Goal: Information Seeking & Learning: Learn about a topic

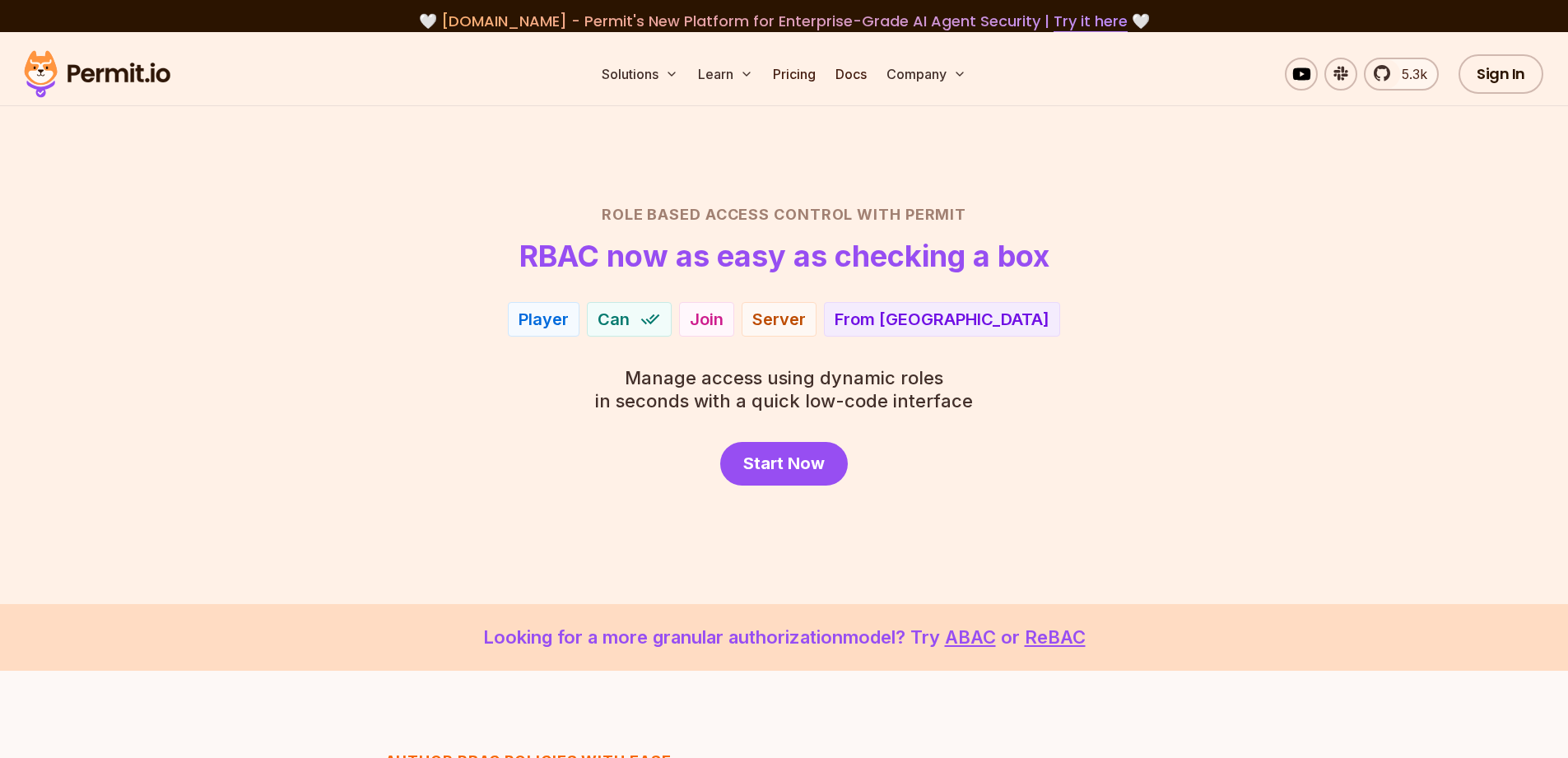
click at [573, 146] on section "Role Based Access Control with Permit RBAC now as easy as checking a box Player…" at bounding box center [784, 318] width 1568 height 572
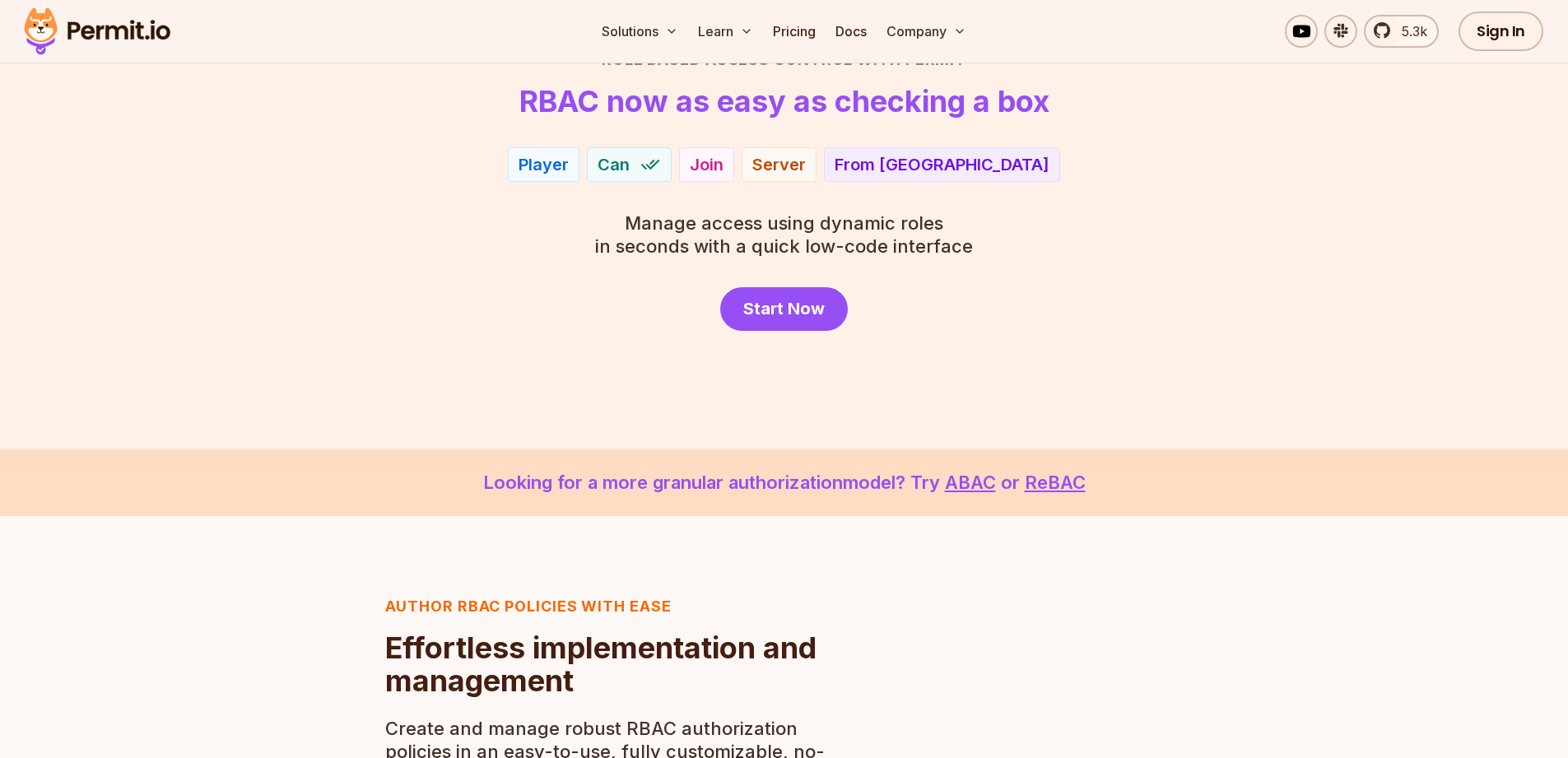
click at [569, 167] on div "Player" at bounding box center [543, 164] width 50 height 23
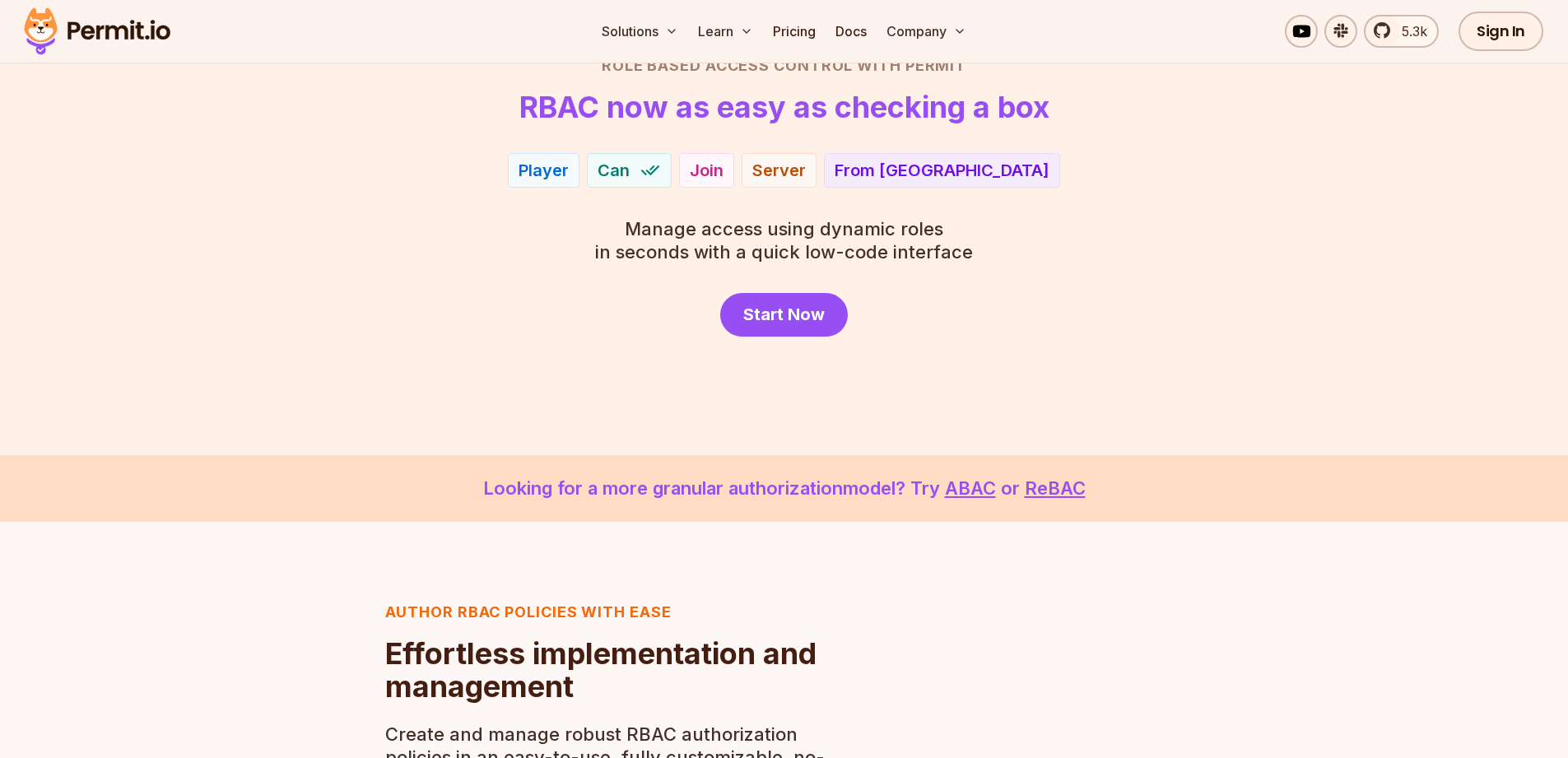
click at [630, 169] on span "Can" at bounding box center [614, 170] width 32 height 23
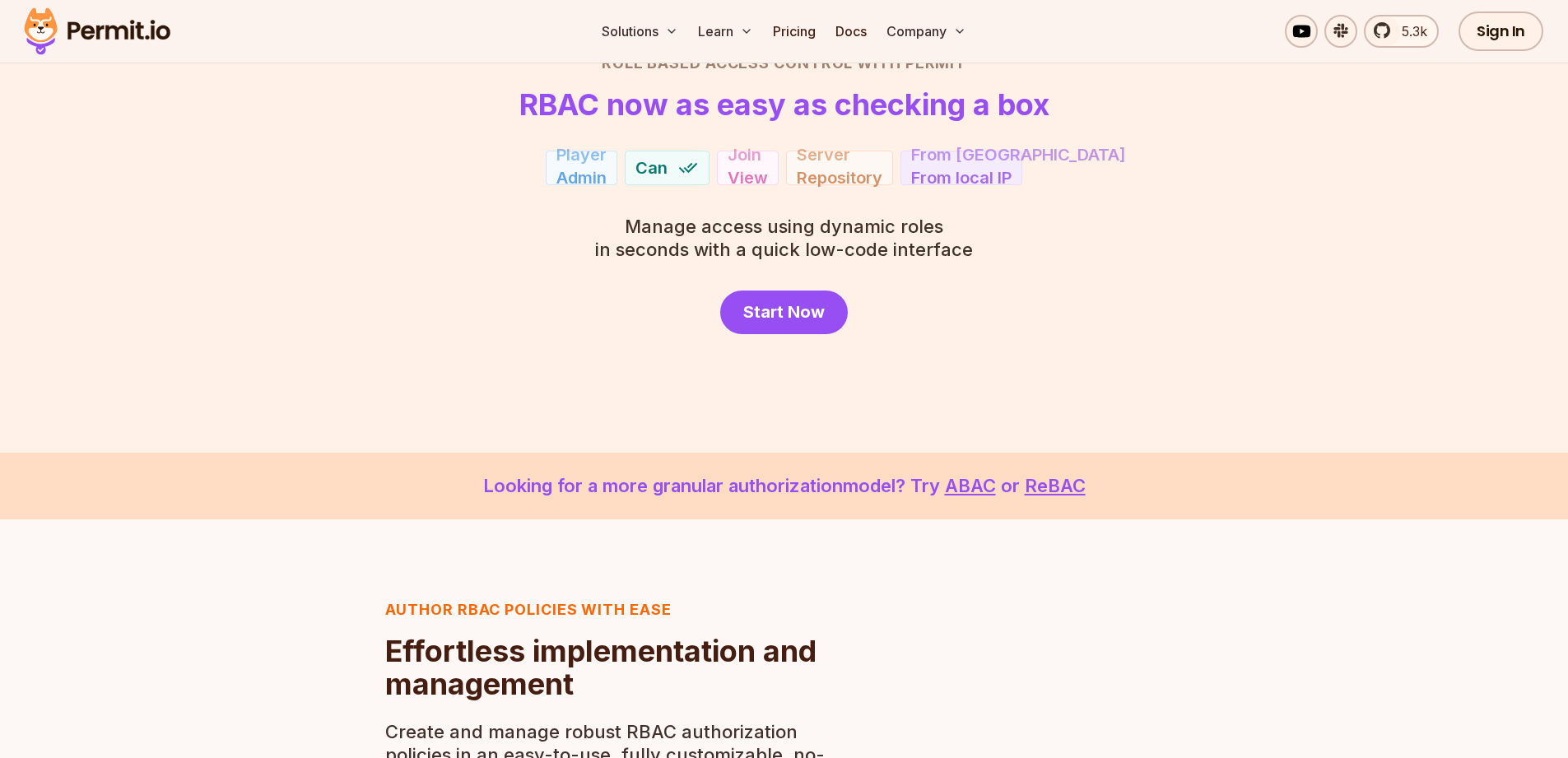
click at [765, 171] on div "Join View" at bounding box center [748, 168] width 41 height 23
click at [817, 169] on div "Repository" at bounding box center [839, 165] width 86 height 23
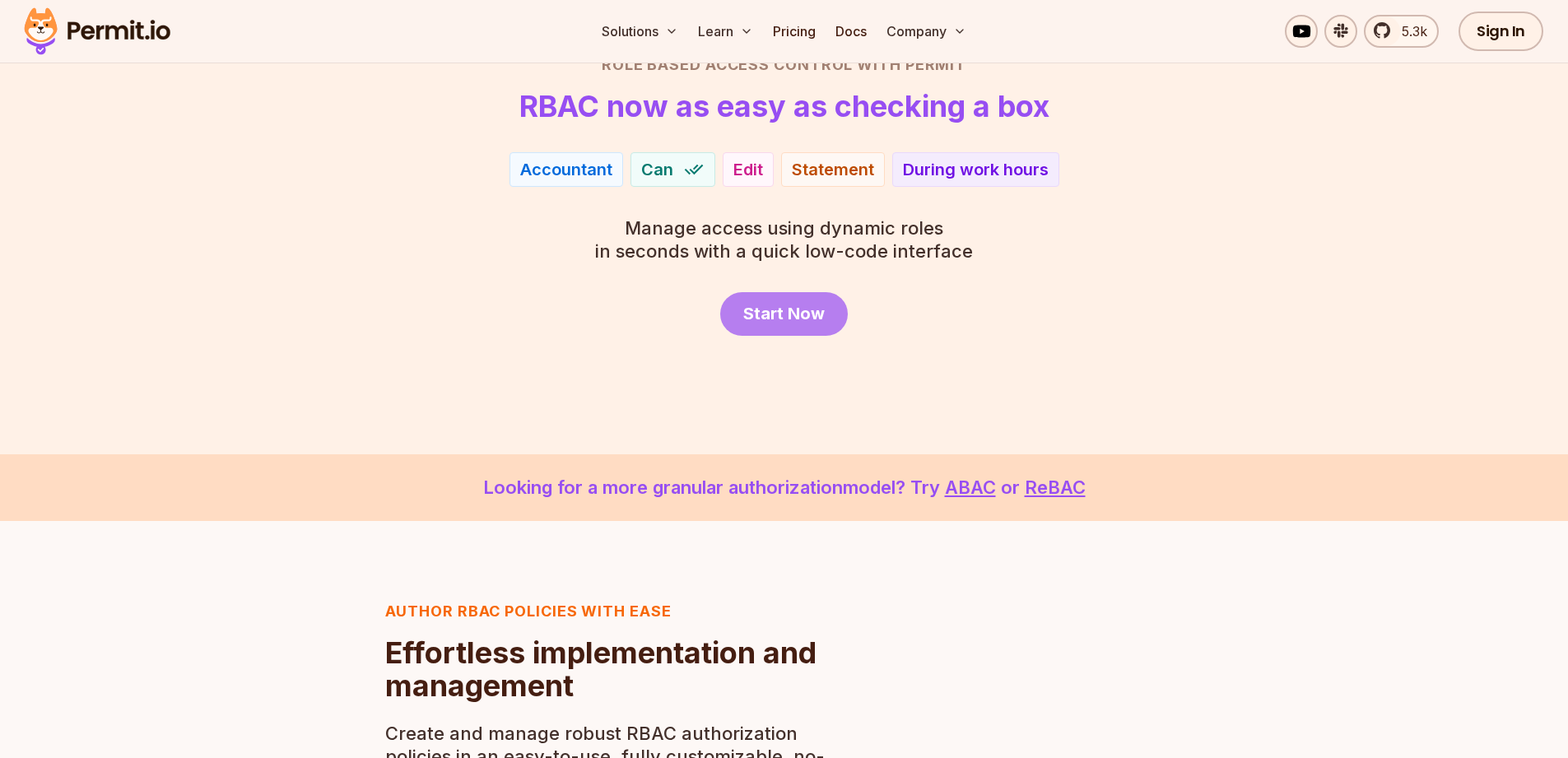
click at [752, 311] on span "Start Now" at bounding box center [784, 313] width 81 height 23
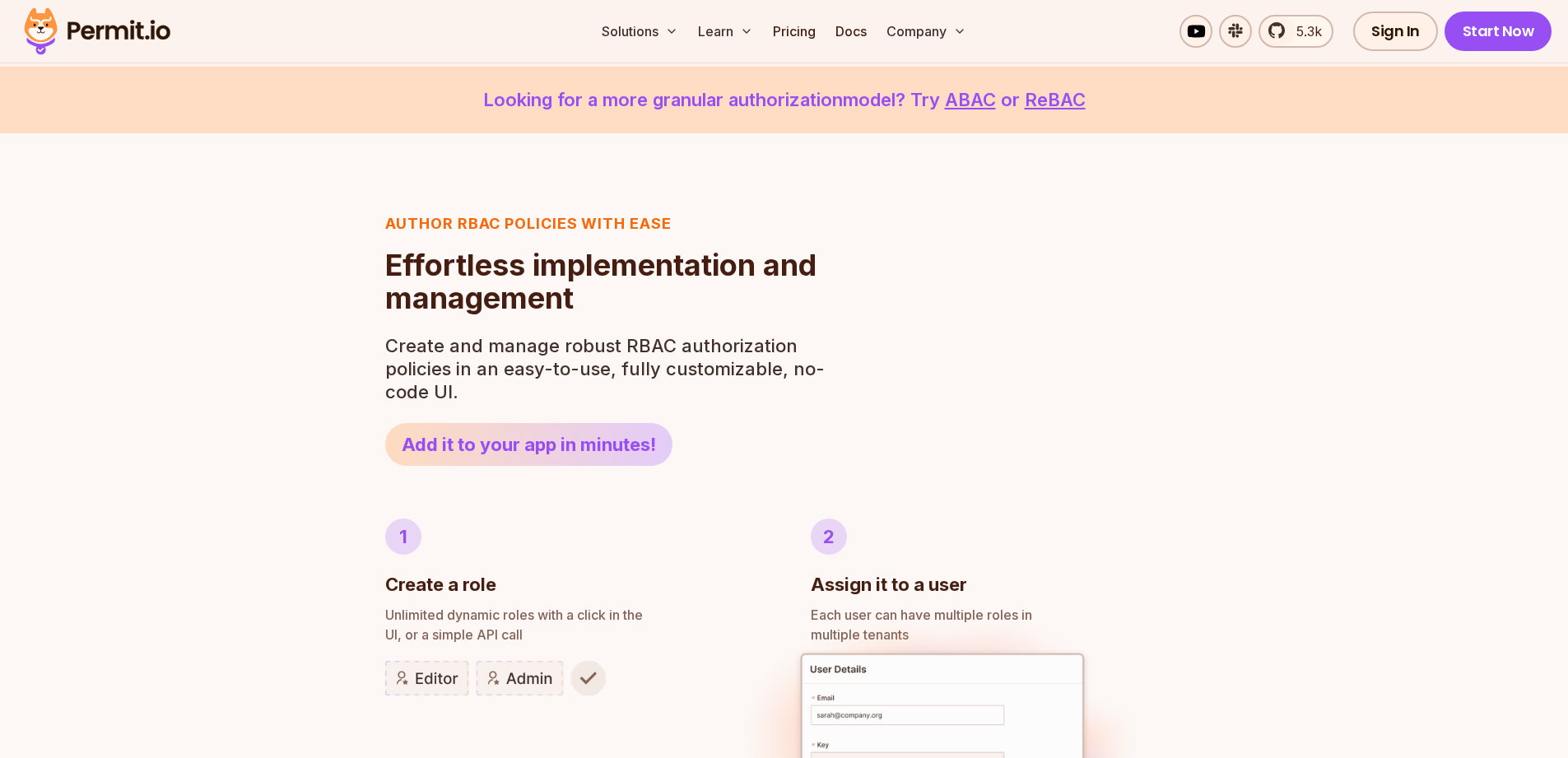
scroll to position [541, 0]
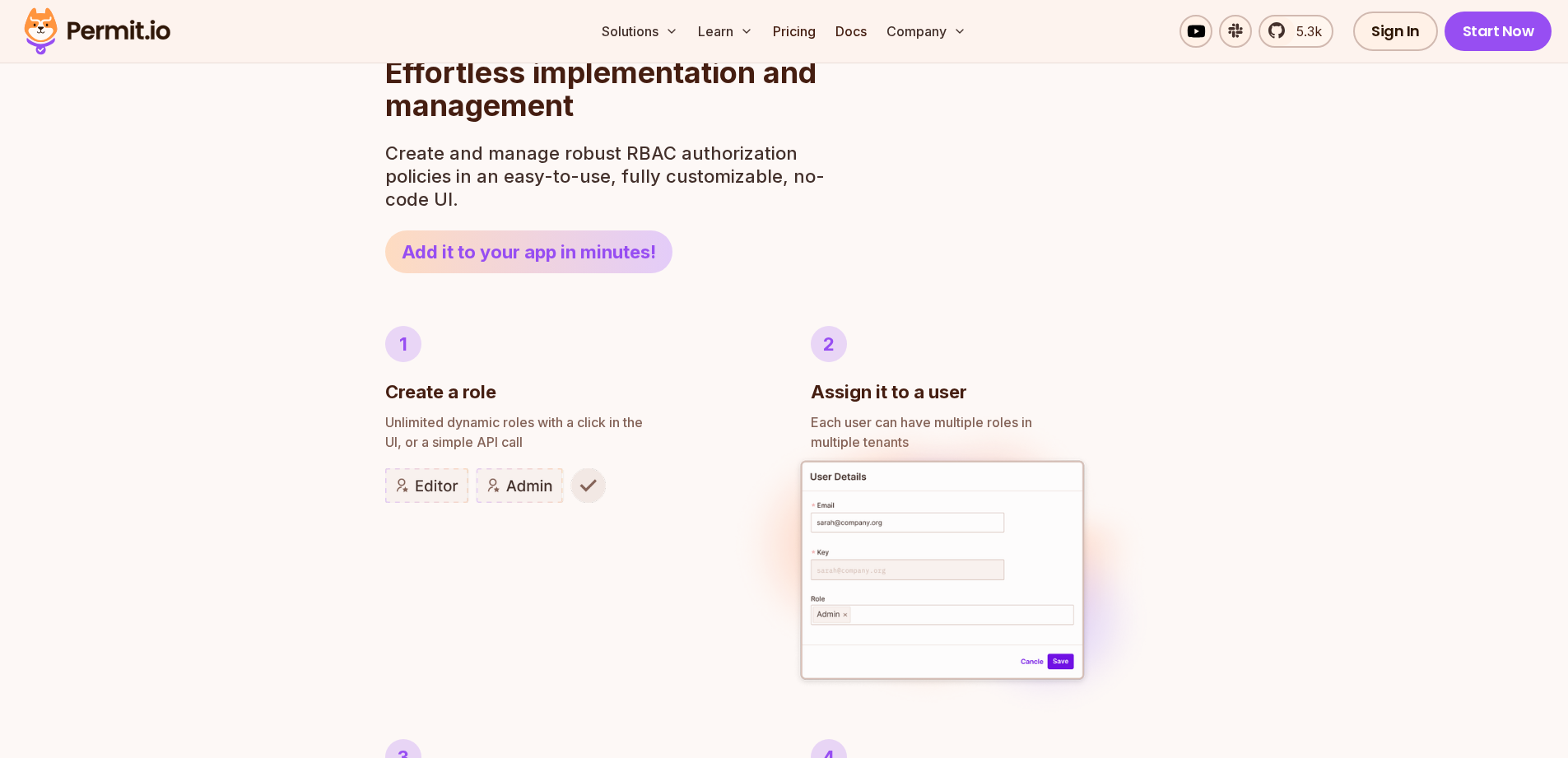
scroll to position [862, 0]
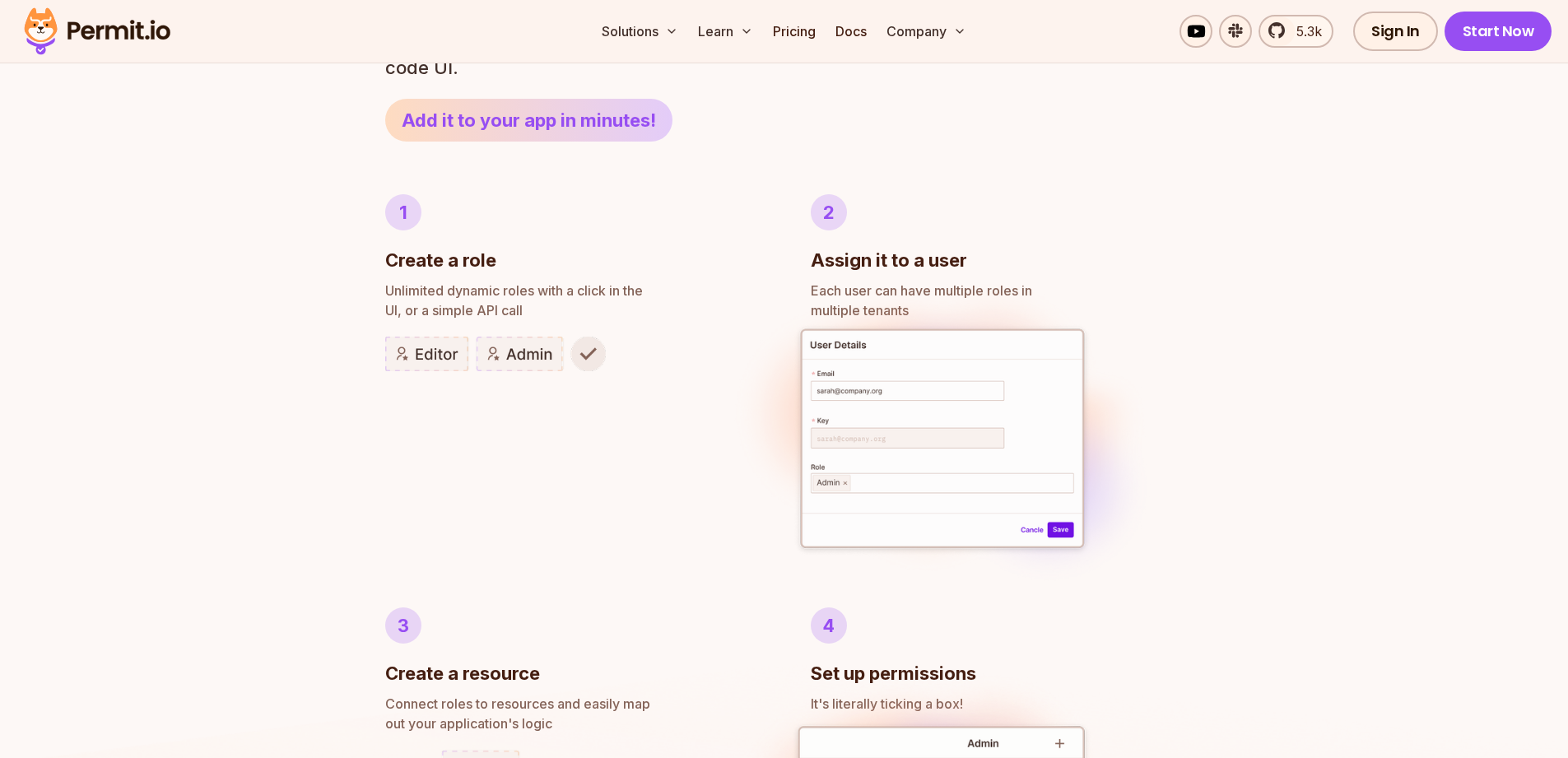
click at [283, 324] on div "Author RBAC POLICIES with EASE Role Based Access Control Effortless implementat…" at bounding box center [784, 601] width 1568 height 1587
drag, startPoint x: 421, startPoint y: 352, endPoint x: 444, endPoint y: 352, distance: 23.0
click at [421, 352] on img at bounding box center [496, 354] width 221 height 35
click at [516, 354] on img at bounding box center [496, 354] width 221 height 35
click at [318, 349] on div "Author RBAC POLICIES with EASE Role Based Access Control Effortless implementat…" at bounding box center [784, 601] width 1568 height 1587
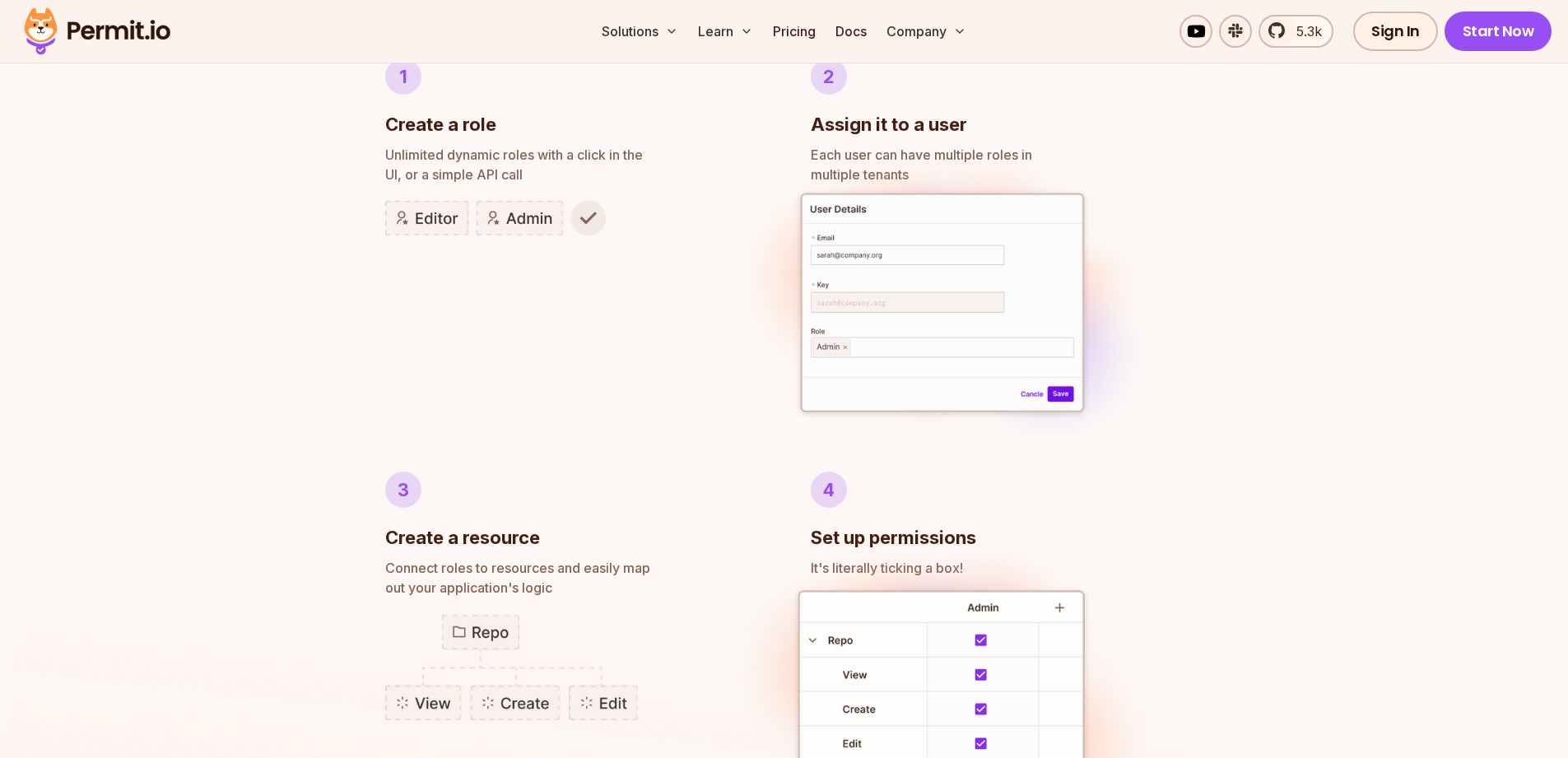
click at [318, 349] on div "Author RBAC POLICIES with EASE Role Based Access Control Effortless implementat…" at bounding box center [784, 466] width 1568 height 1587
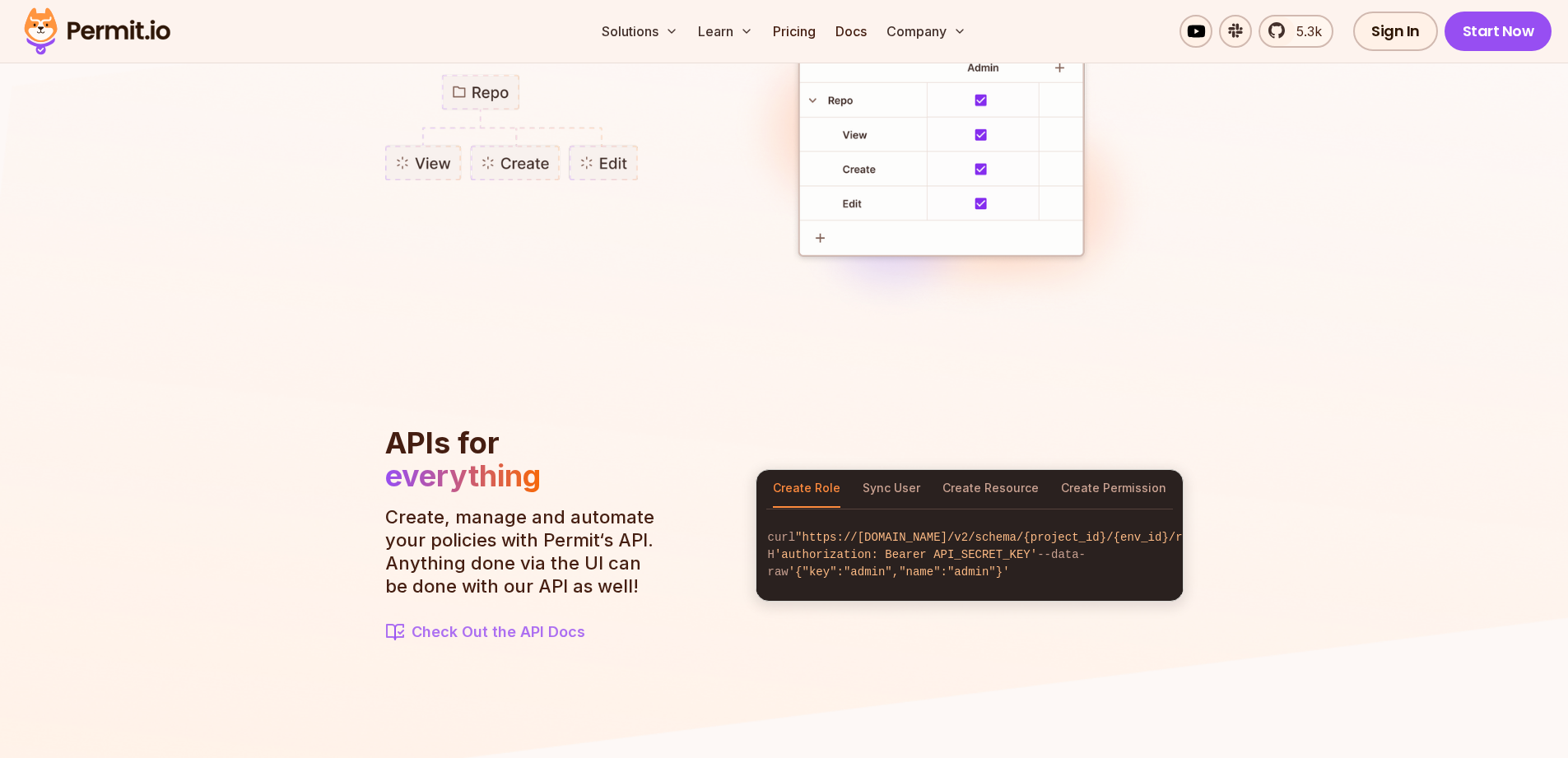
scroll to position [1561, 0]
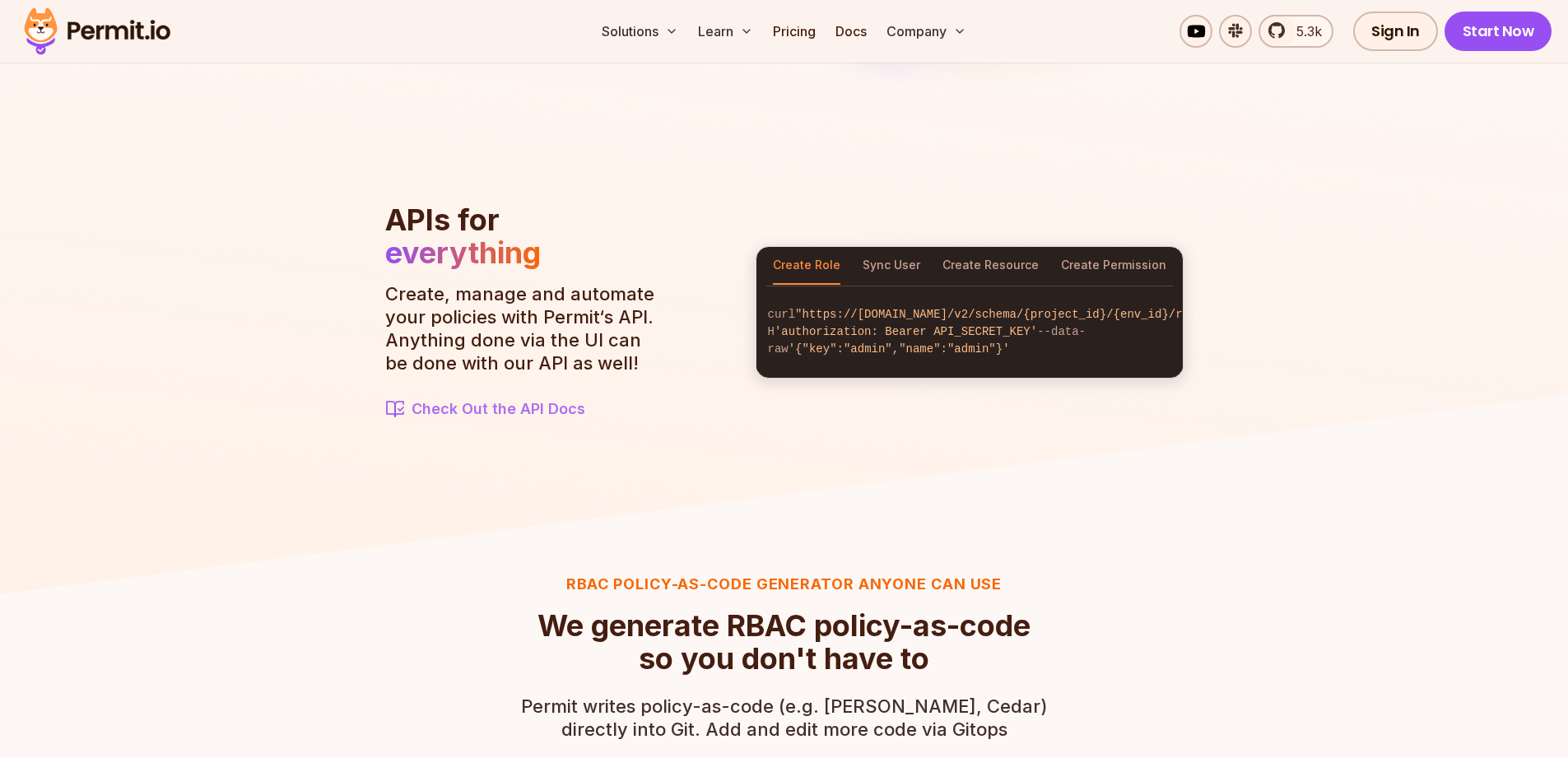
click at [318, 349] on img at bounding box center [784, 124] width 1568 height 955
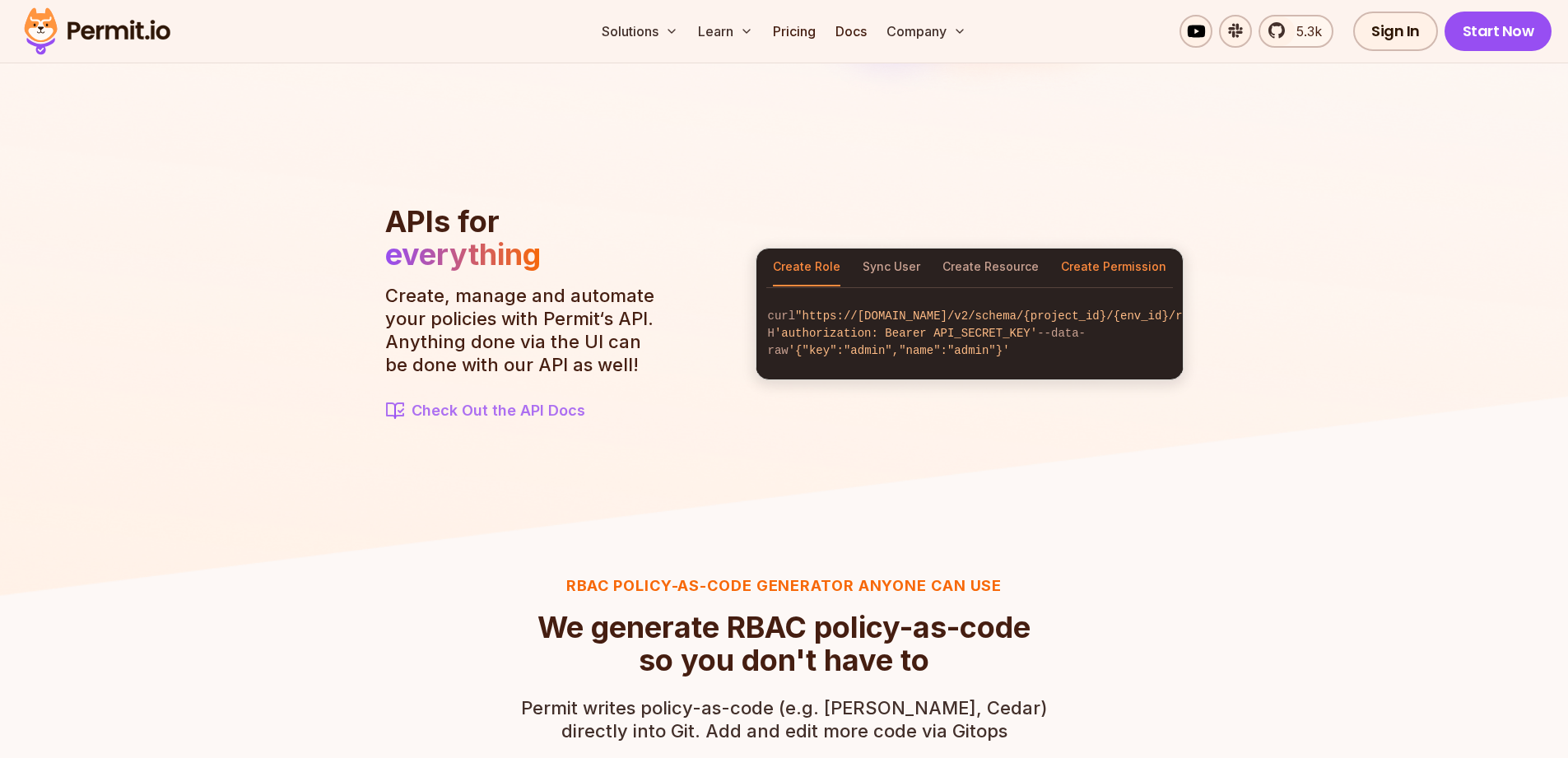
click at [1082, 262] on button "Create Permission" at bounding box center [1114, 268] width 106 height 38
click at [247, 259] on img at bounding box center [784, 126] width 1568 height 955
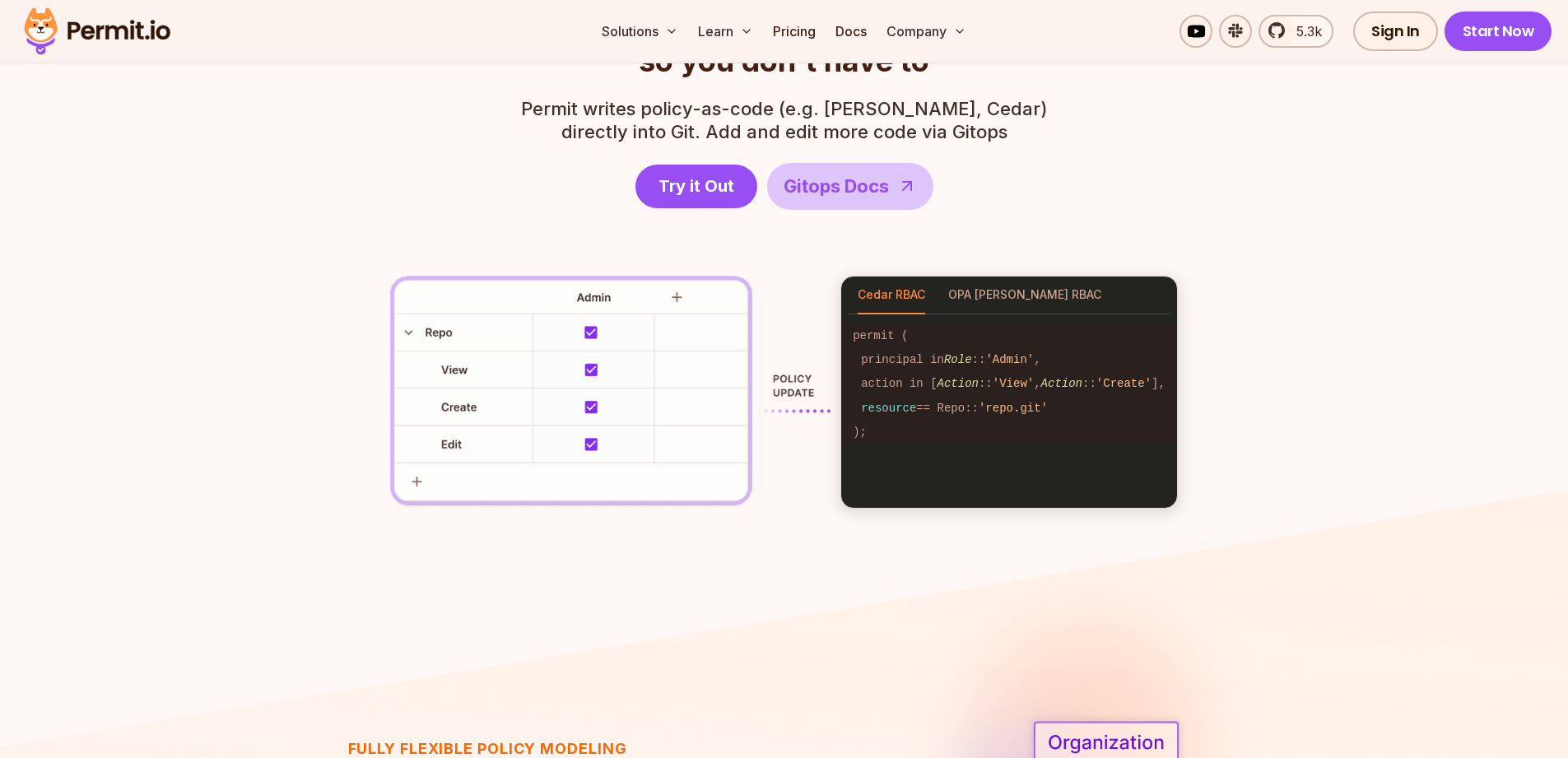
click at [247, 259] on section "RBAC Policy-as-code generator anyone can use We generate RBAC policy-as-code so…" at bounding box center [784, 241] width 1568 height 685
click at [247, 259] on section "RBAC Policy-as-code generator anyone can use We generate RBAC policy-as-code so…" at bounding box center [784, 242] width 1568 height 685
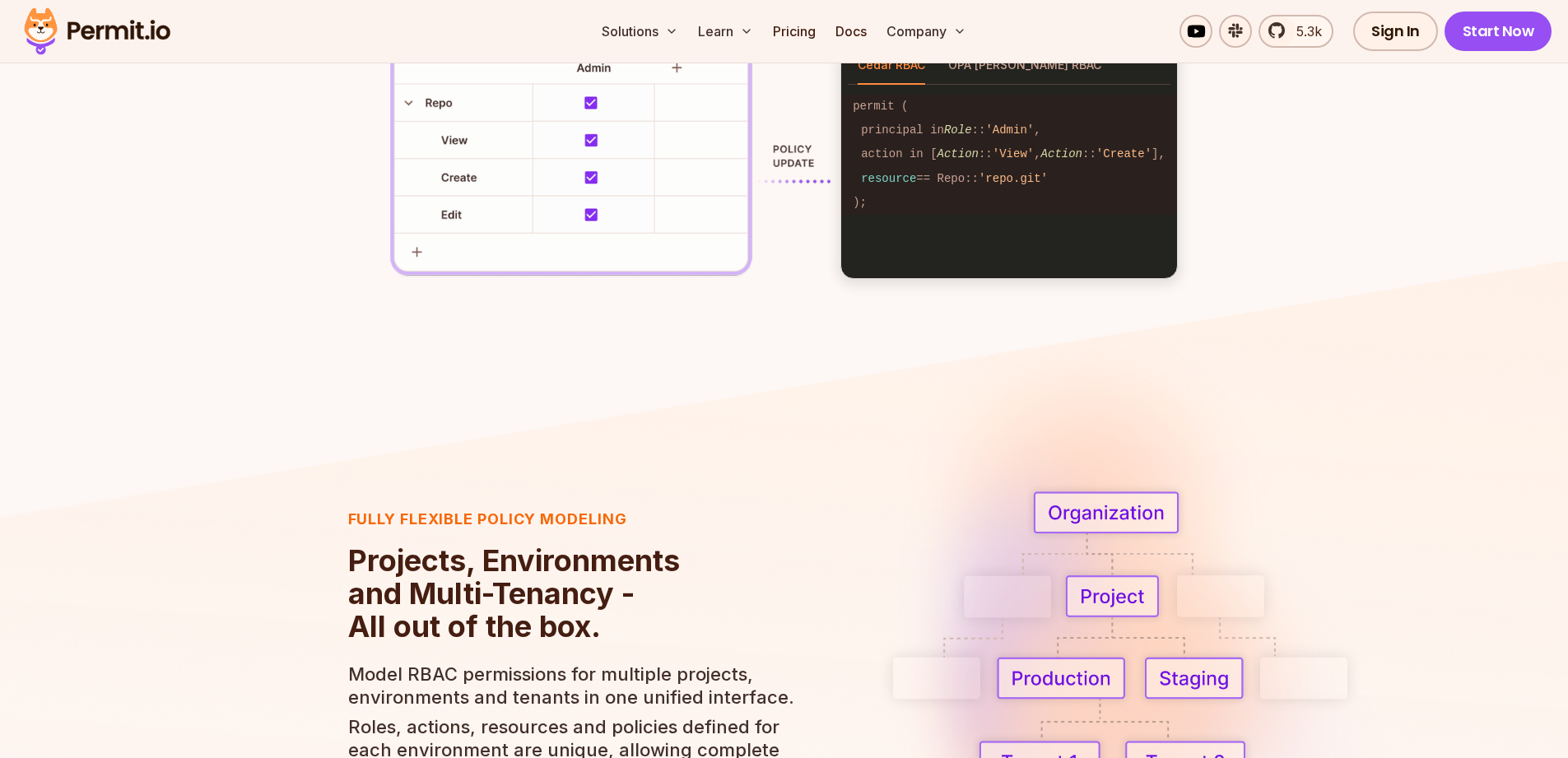
click at [247, 259] on section "RBAC Policy-as-code generator anyone can use We generate RBAC policy-as-code so…" at bounding box center [784, 11] width 1568 height 685
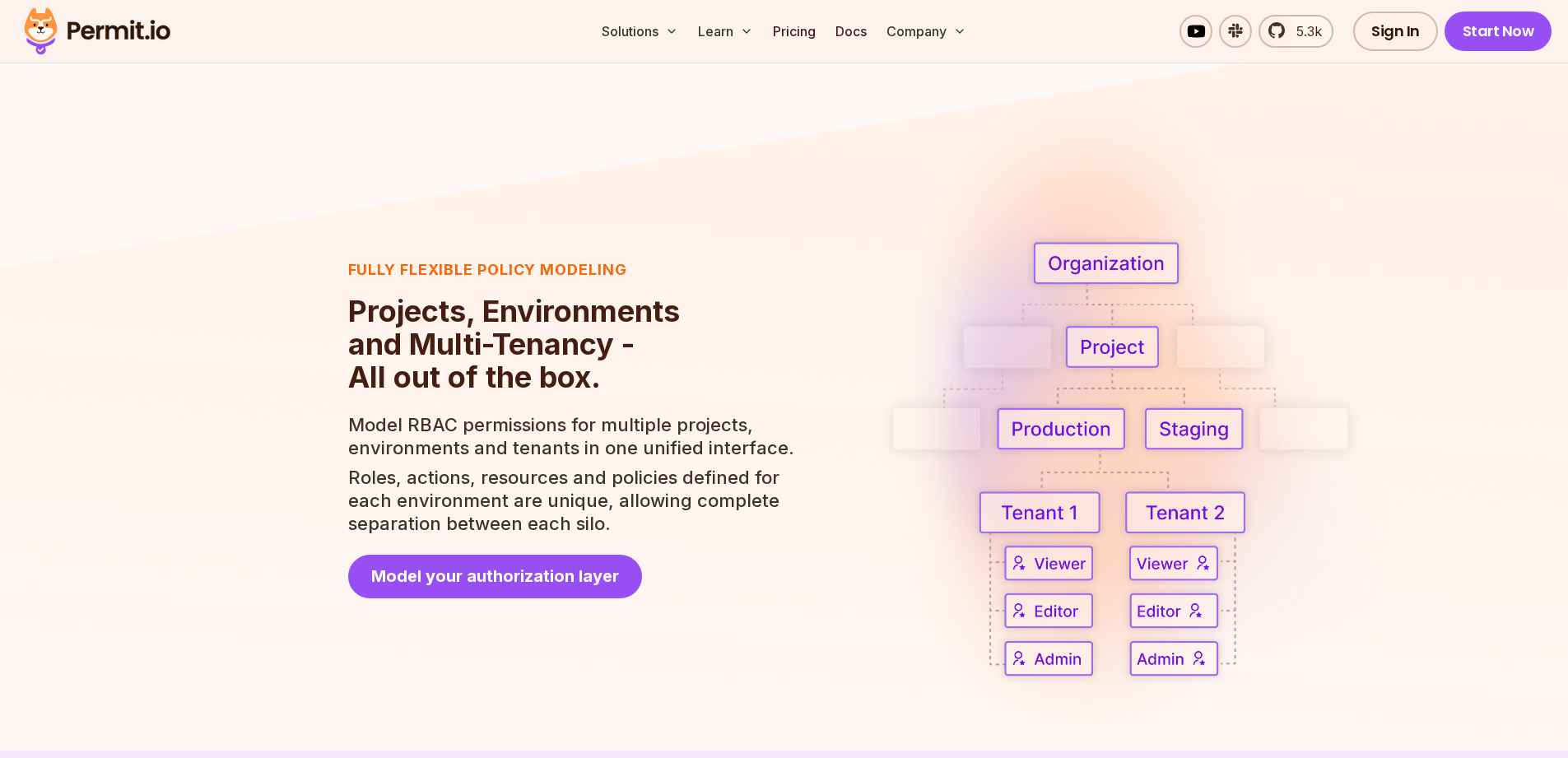
click at [247, 259] on img at bounding box center [784, 508] width 1568 height 1018
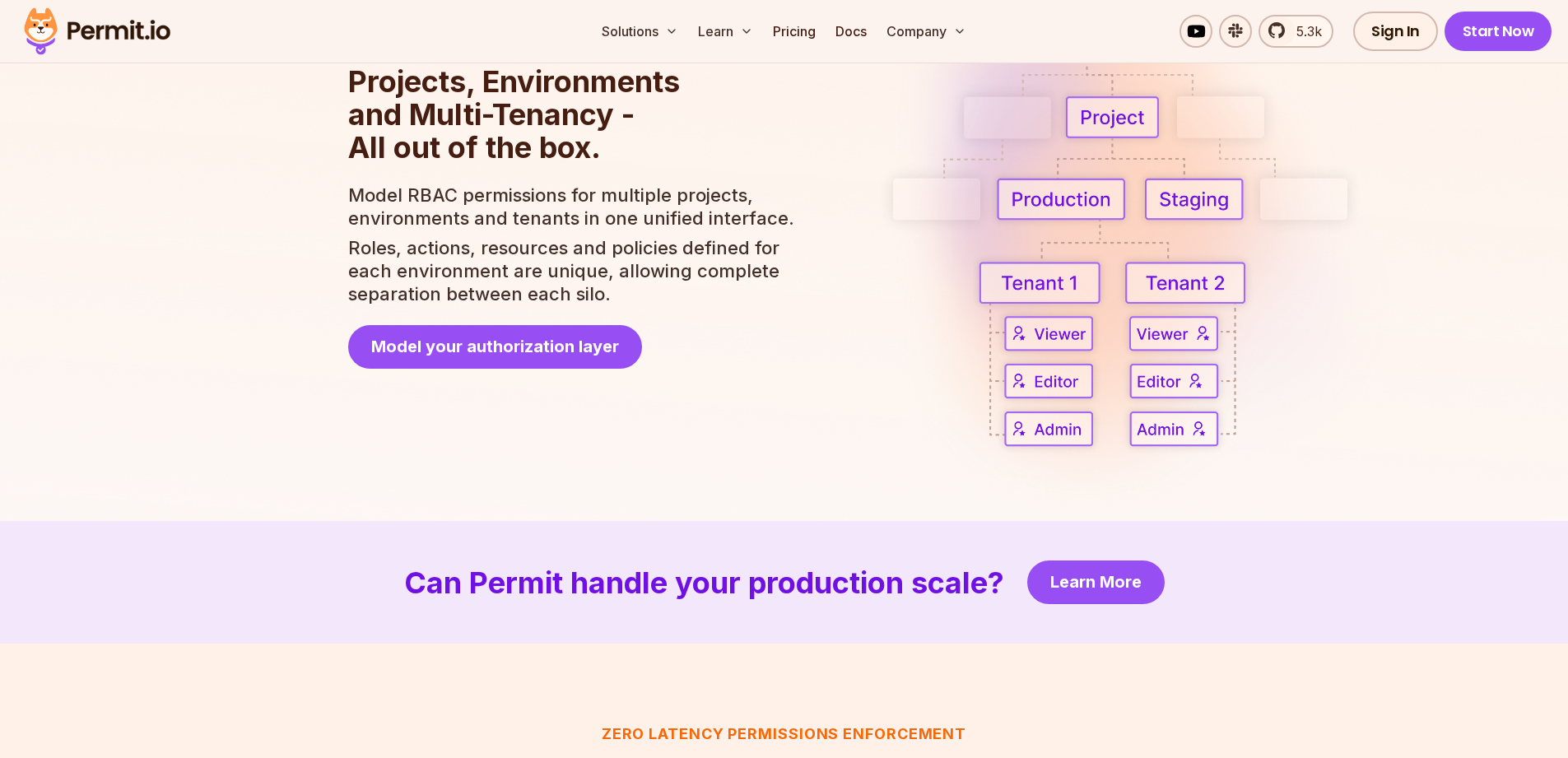
scroll to position [3065, 0]
click at [247, 259] on img at bounding box center [784, 279] width 1568 height 1018
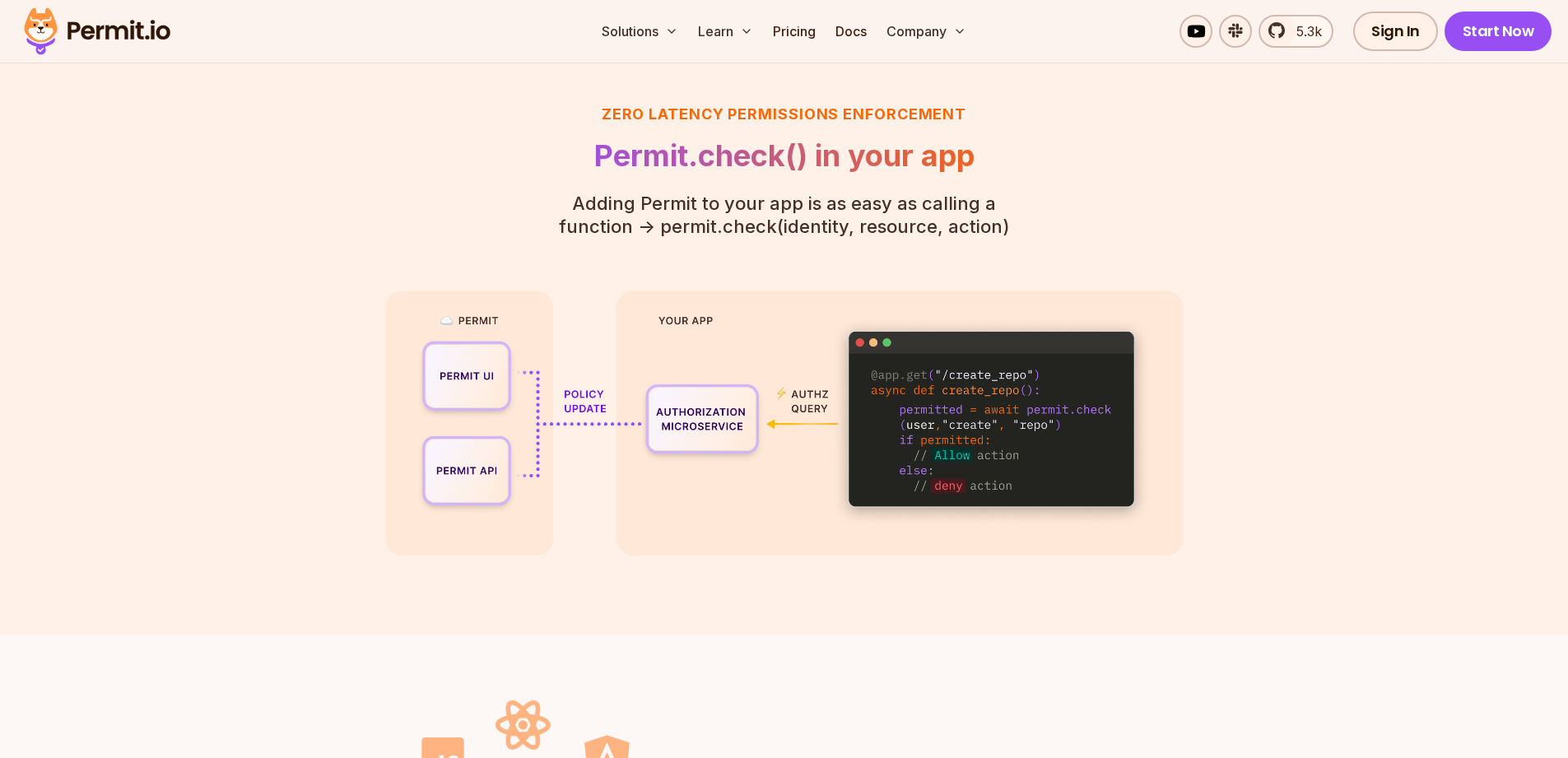
scroll to position [3692, 0]
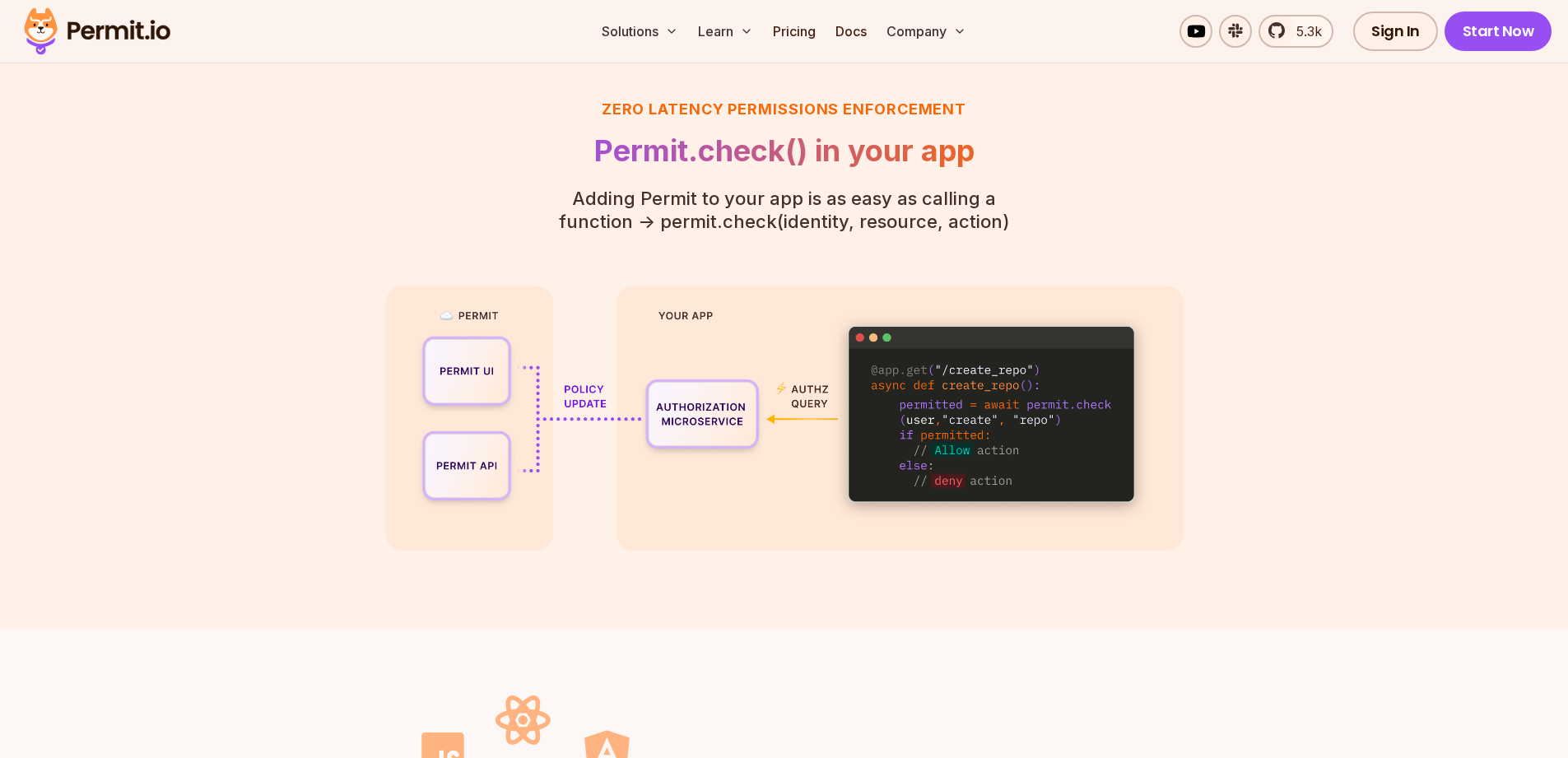
click at [247, 259] on section "Zero latency Permissions enforcement Permit.check() in your app Adding Permit t…" at bounding box center [784, 323] width 1568 height 610
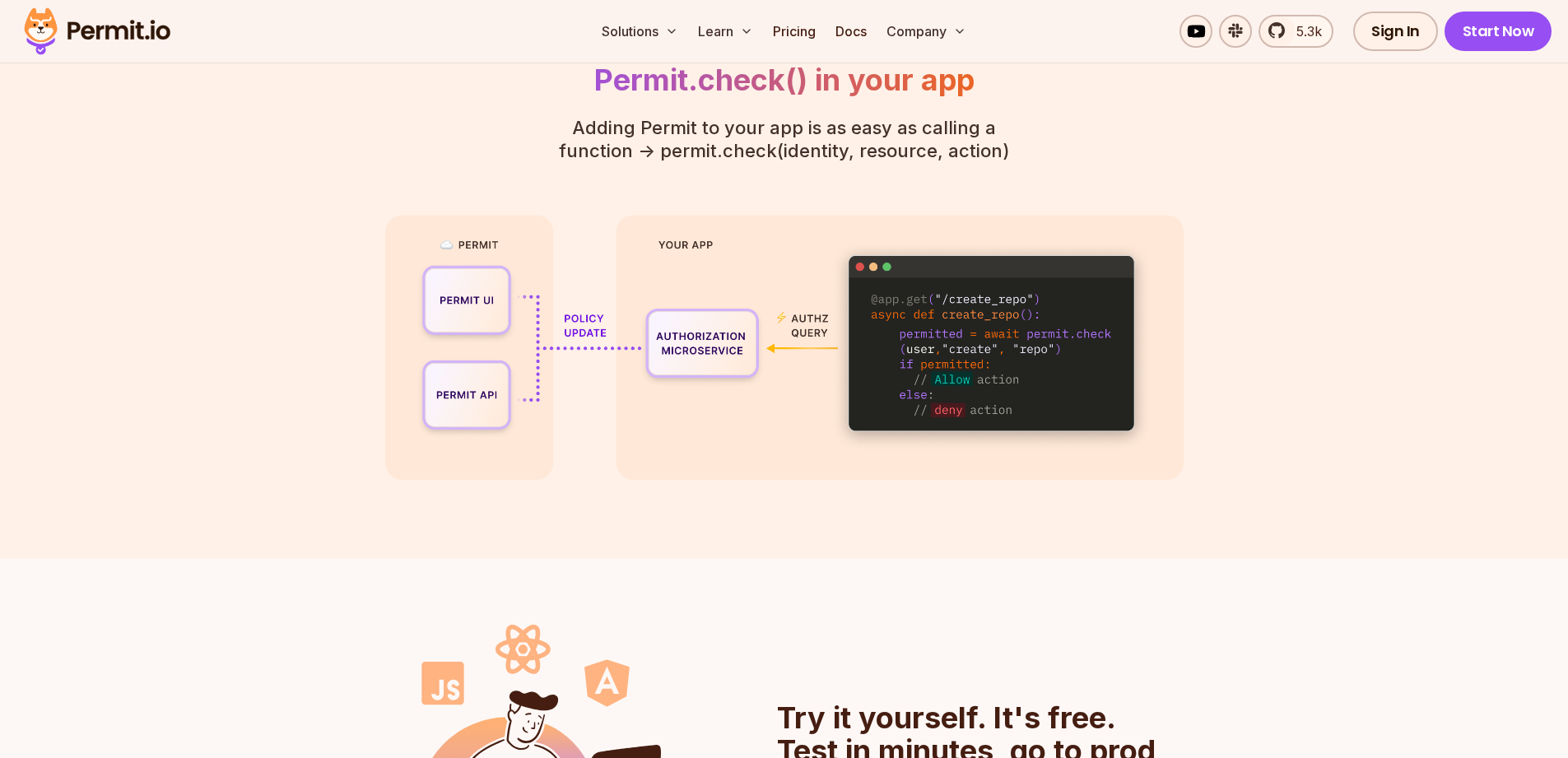
scroll to position [3754, 0]
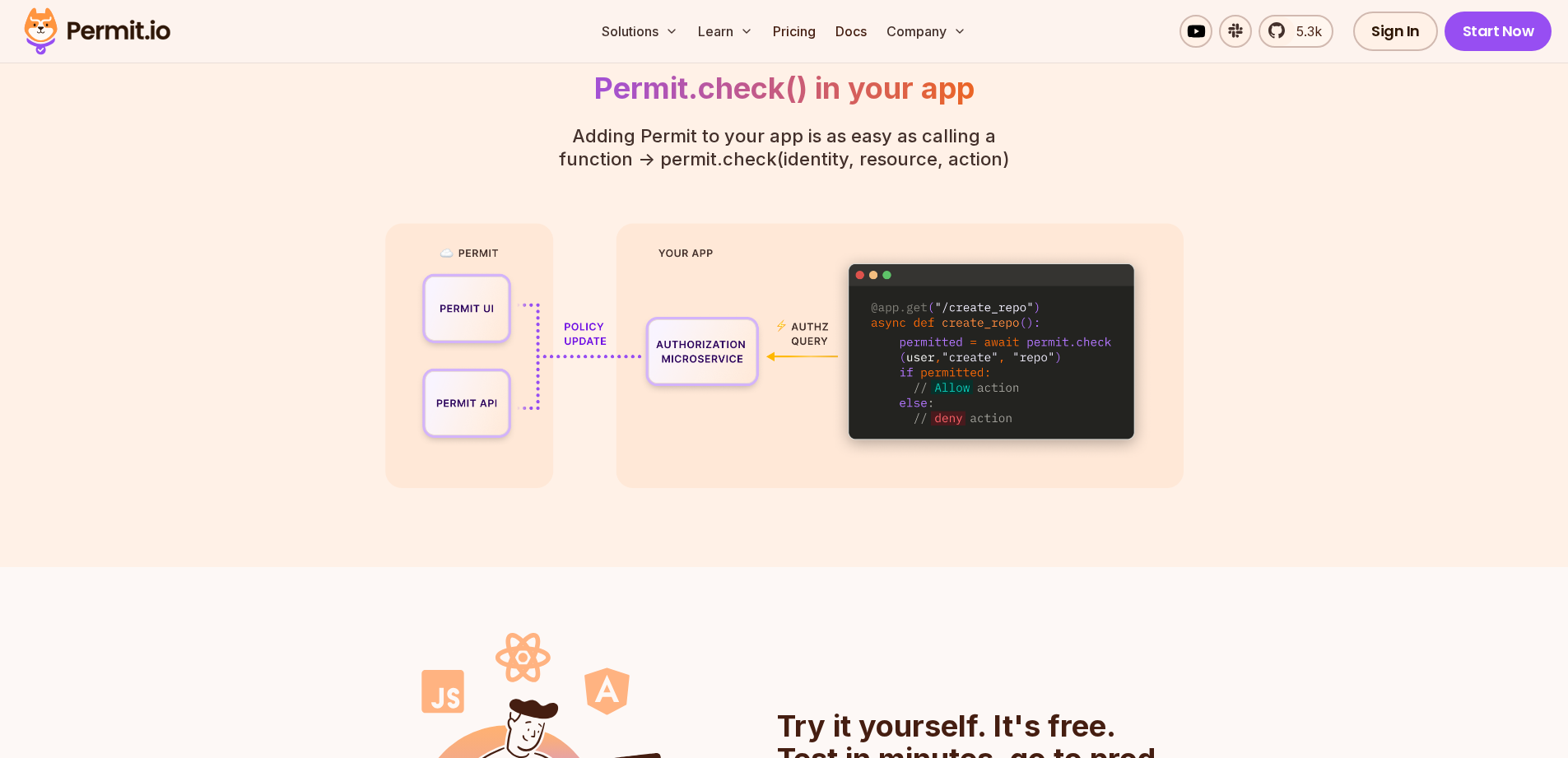
click at [247, 259] on section "Zero latency Permissions enforcement Permit.check() in your app Adding Permit t…" at bounding box center [784, 261] width 1568 height 610
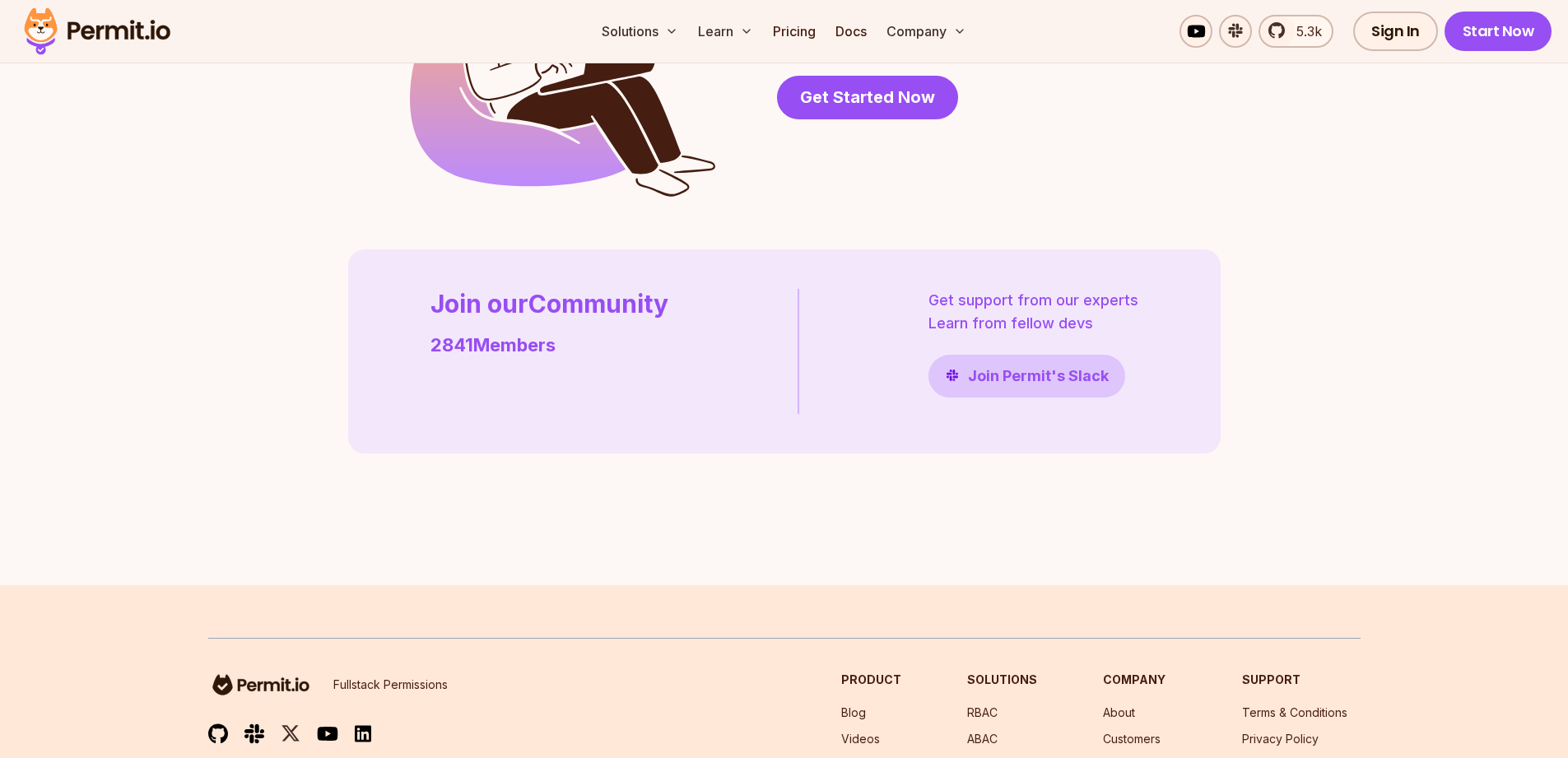
scroll to position [4771, 0]
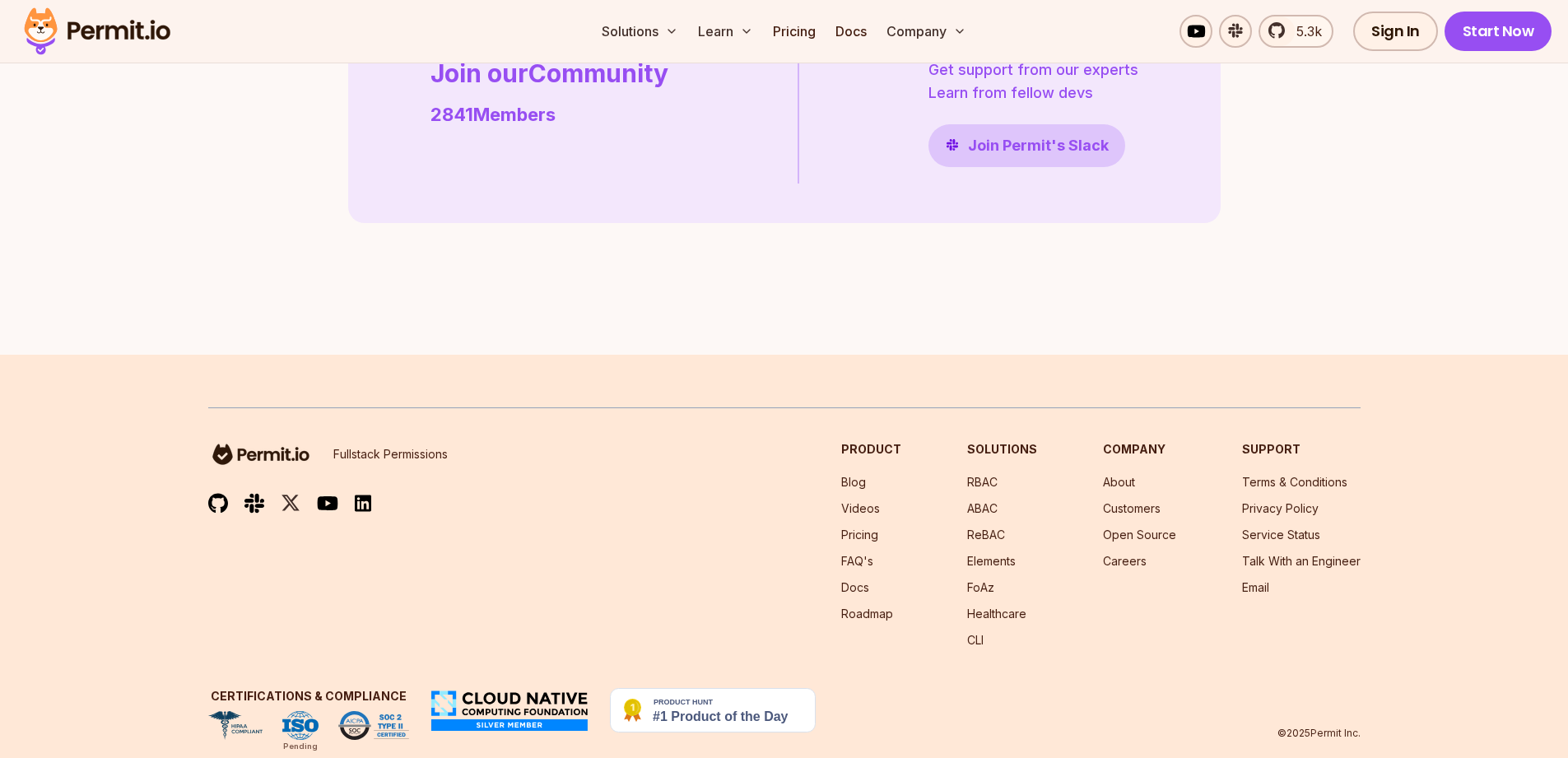
scroll to position [4740, 0]
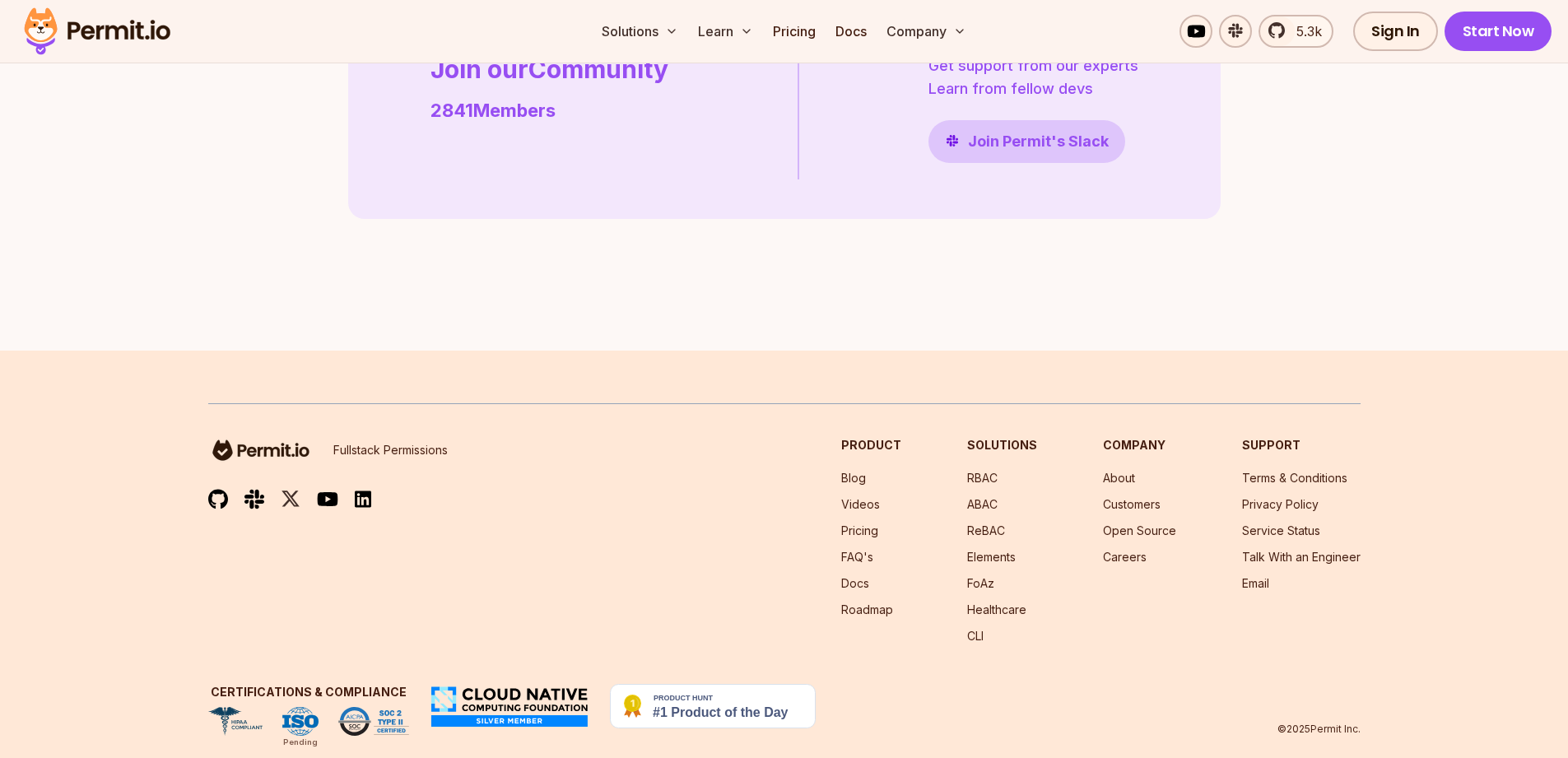
click at [683, 705] on img at bounding box center [713, 705] width 206 height 44
